Goal: Consume media (video, audio)

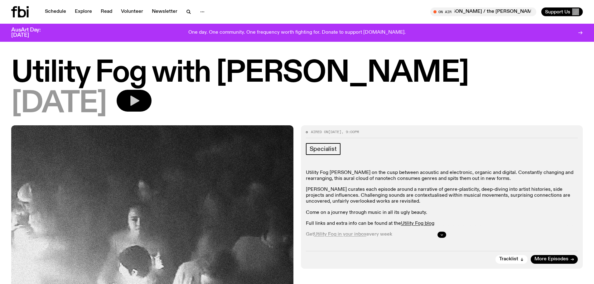
click at [151, 102] on button "button" at bounding box center [134, 101] width 35 height 22
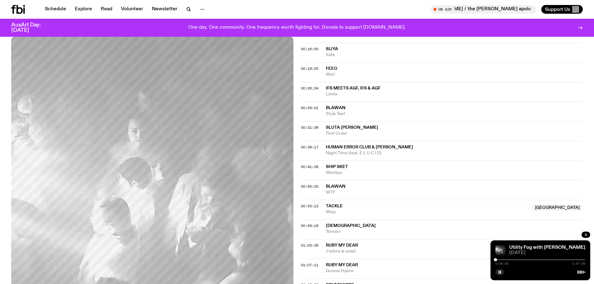
scroll to position [496, 0]
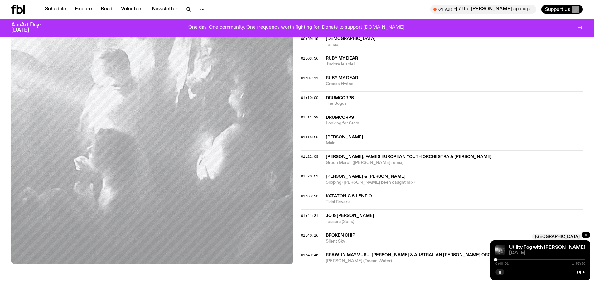
click at [500, 271] on rect "button" at bounding box center [500, 272] width 1 height 3
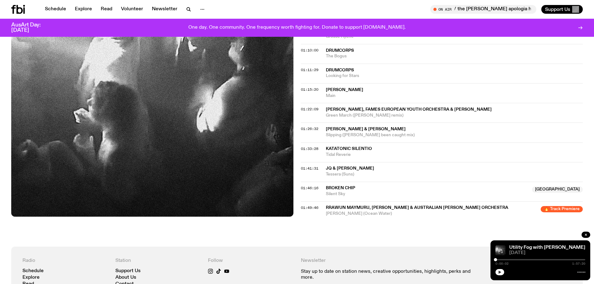
scroll to position [620, 0]
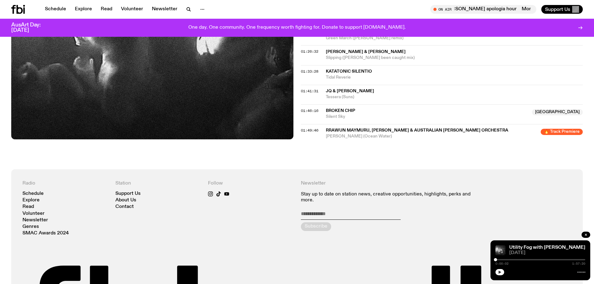
click at [571, 259] on div at bounding box center [540, 259] width 90 height 1
click at [578, 259] on div at bounding box center [540, 259] width 90 height 1
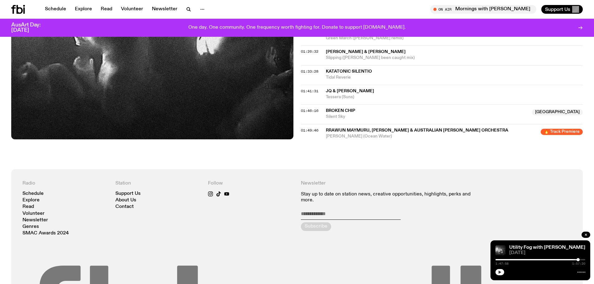
scroll to position [757, 0]
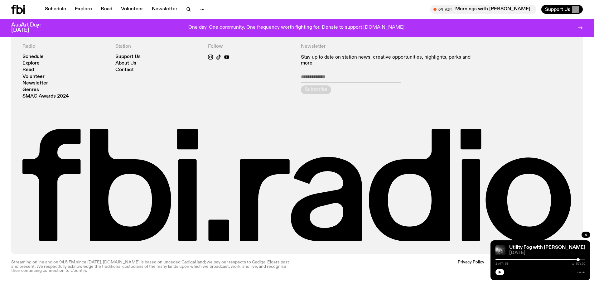
click at [500, 273] on icon "button" at bounding box center [500, 272] width 4 height 4
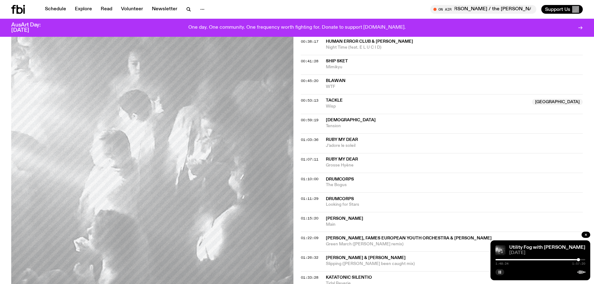
scroll to position [446, 0]
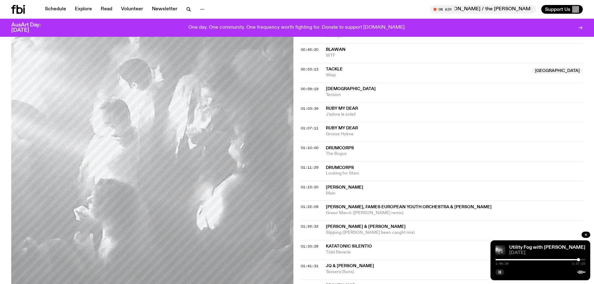
click at [577, 260] on div at bounding box center [578, 259] width 3 height 3
click at [579, 259] on div at bounding box center [578, 259] width 3 height 3
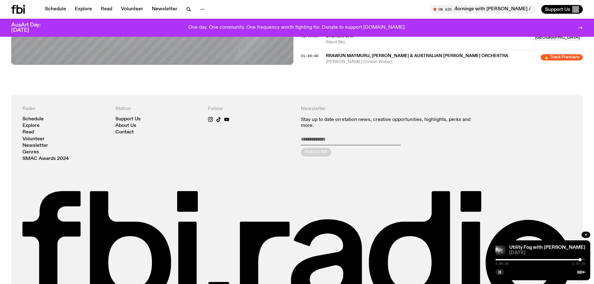
scroll to position [664, 0]
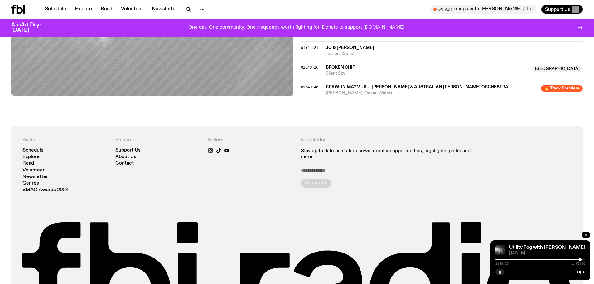
click at [448, 87] on span "Rrawun Maymuru, [PERSON_NAME] & Australian [PERSON_NAME] Orchestra" at bounding box center [417, 87] width 182 height 4
click at [581, 259] on div at bounding box center [579, 259] width 3 height 3
click at [580, 259] on div at bounding box center [580, 259] width 3 height 3
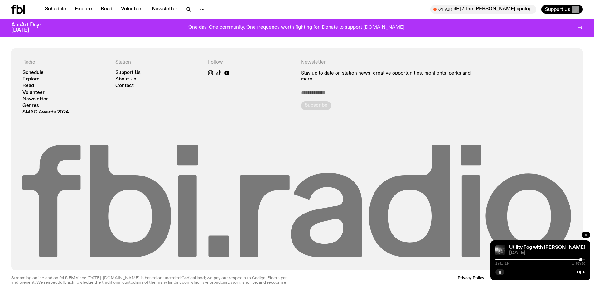
scroll to position [757, 0]
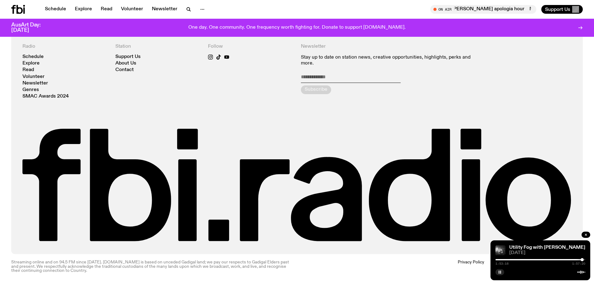
click at [582, 260] on div at bounding box center [581, 259] width 3 height 3
